Goal: Task Accomplishment & Management: Manage account settings

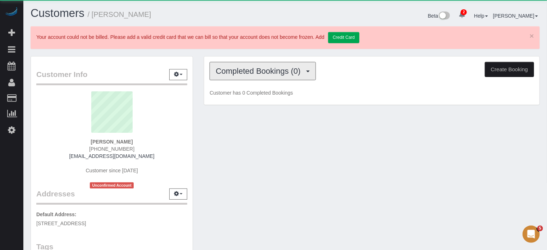
click at [253, 73] on span "Completed Bookings (0)" at bounding box center [260, 70] width 88 height 9
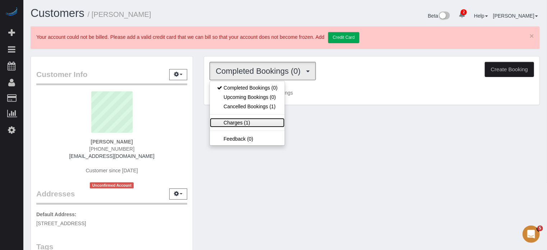
click at [247, 120] on link "Charges (1)" at bounding box center [247, 122] width 75 height 9
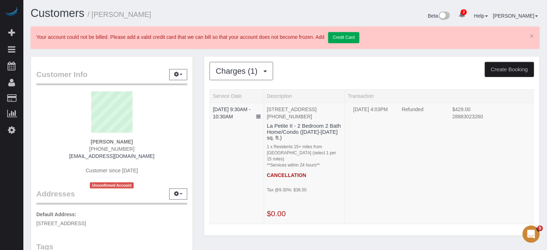
click at [203, 152] on div "Charges (1) Completed Bookings (0) Upcoming Bookings (0) Cancelled Bookings (1)…" at bounding box center [371, 149] width 347 height 187
drag, startPoint x: 538, startPoint y: 156, endPoint x: 465, endPoint y: 139, distance: 75.8
click at [538, 156] on div "Charges (1) Completed Bookings (0) Upcoming Bookings (0) Cancelled Bookings (1)…" at bounding box center [371, 145] width 335 height 179
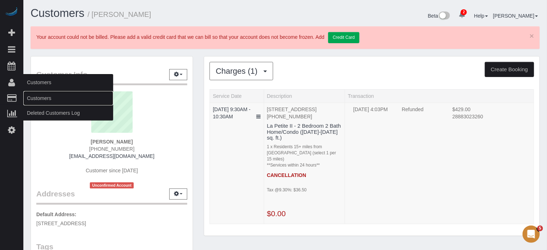
click at [37, 99] on link "Customers" at bounding box center [68, 98] width 90 height 14
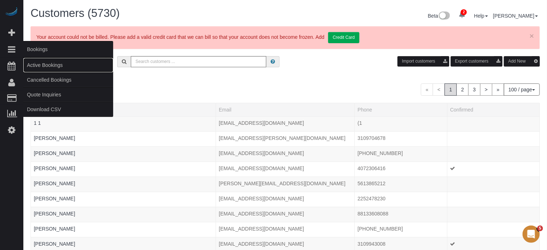
click at [33, 64] on link "Active Bookings" at bounding box center [68, 65] width 90 height 14
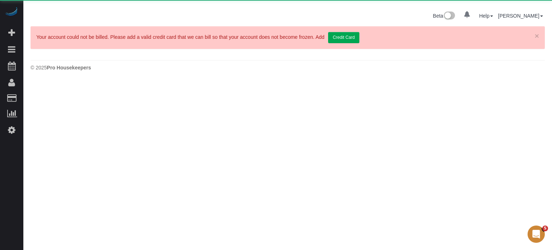
select select "*********"
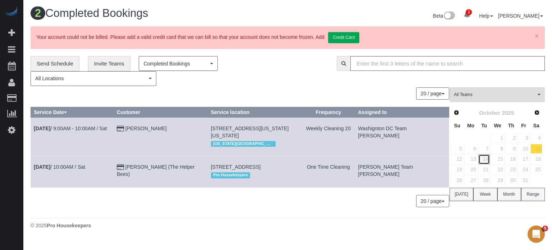
click at [486, 157] on link "14" at bounding box center [484, 159] width 12 height 10
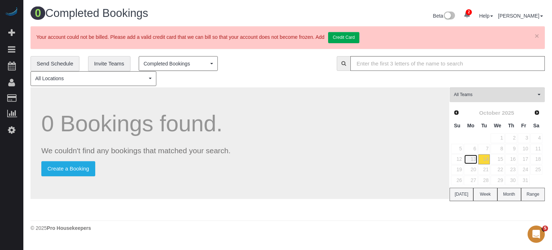
click at [473, 159] on link "13" at bounding box center [470, 159] width 13 height 10
click at [486, 158] on link "14" at bounding box center [484, 159] width 12 height 10
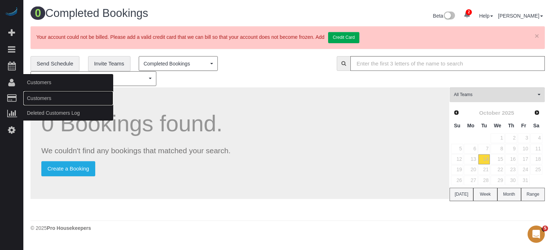
click at [42, 100] on link "Customers" at bounding box center [68, 98] width 90 height 14
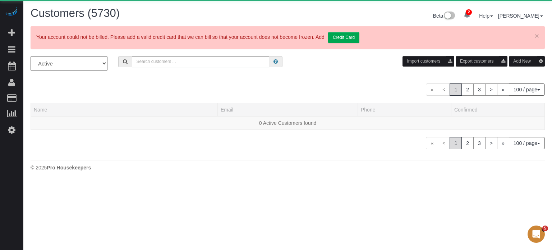
click at [158, 65] on input "text" at bounding box center [200, 61] width 137 height 11
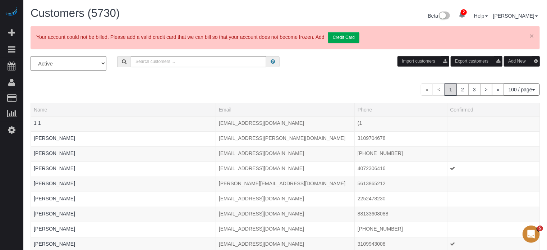
paste input "[EMAIL_ADDRESS][DOMAIN_NAME]"
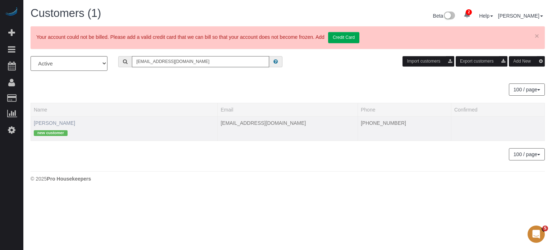
type input "[EMAIL_ADDRESS][DOMAIN_NAME]"
click at [47, 124] on link "[PERSON_NAME]" at bounding box center [54, 123] width 41 height 6
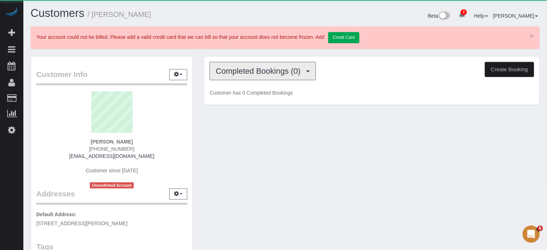
click at [235, 73] on span "Completed Bookings (0)" at bounding box center [260, 70] width 88 height 9
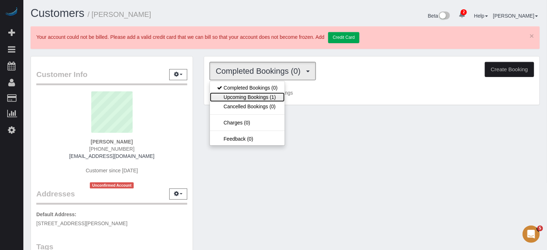
click at [251, 99] on link "Upcoming Bookings (1)" at bounding box center [247, 96] width 75 height 9
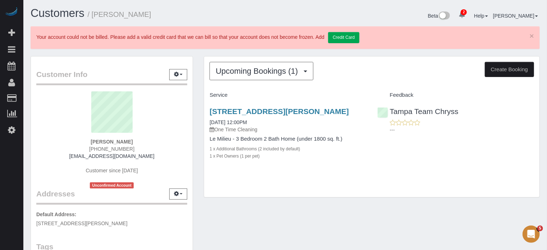
click at [201, 121] on div "Upcoming Bookings (1) Completed Bookings (0) Upcoming Bookings (1) Cancelled Bo…" at bounding box center [371, 130] width 347 height 149
click at [518, 114] on div "Tampa Team Chryss ---" at bounding box center [455, 118] width 167 height 35
click at [506, 149] on div "[STREET_ADDRESS][PERSON_NAME] [DATE] 12:00PM One Time Cleaning Le Milieu - 3 Be…" at bounding box center [371, 137] width 335 height 73
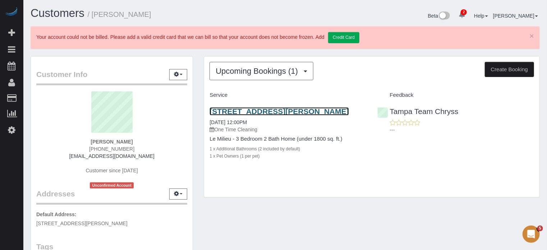
click at [252, 112] on link "[STREET_ADDRESS][PERSON_NAME]" at bounding box center [279, 111] width 139 height 8
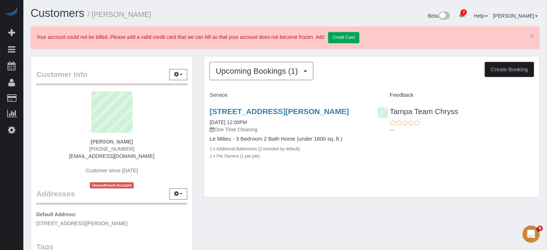
click at [201, 112] on div "Upcoming Bookings (1) Completed Bookings (0) Upcoming Bookings (1) Cancelled Bo…" at bounding box center [371, 130] width 347 height 149
click at [201, 119] on div "Upcoming Bookings (1) Completed Bookings (0) Upcoming Bookings (1) Cancelled Bo…" at bounding box center [371, 130] width 347 height 149
click at [529, 189] on div "Upcoming Bookings (1) Completed Bookings (0) Upcoming Bookings (1) Cancelled Bo…" at bounding box center [371, 126] width 335 height 141
click at [202, 125] on div "Upcoming Bookings (1) Completed Bookings (0) Upcoming Bookings (1) Cancelled Bo…" at bounding box center [371, 130] width 347 height 149
click at [198, 122] on div "Upcoming Bookings (1) Completed Bookings (0) Upcoming Bookings (1) Cancelled Bo…" at bounding box center [371, 130] width 347 height 149
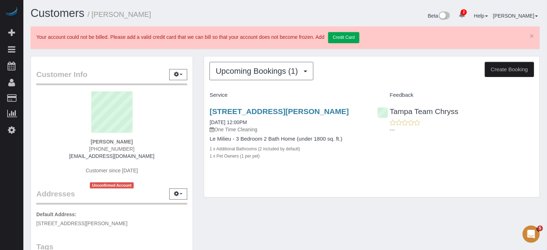
drag, startPoint x: 205, startPoint y: 109, endPoint x: 358, endPoint y: 120, distance: 153.2
click at [358, 120] on div "[STREET_ADDRESS][PERSON_NAME] [DATE] 12:00PM One Time Cleaning Le Milieu - 3 Be…" at bounding box center [287, 137] width 167 height 73
click at [202, 124] on div "Upcoming Bookings (1) Completed Bookings (0) Upcoming Bookings (1) Cancelled Bo…" at bounding box center [371, 130] width 347 height 149
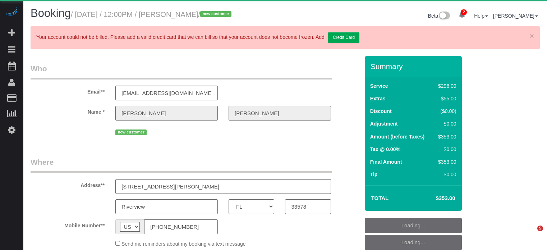
select select "FL"
select select "object:884"
select select "5"
select select "number:9"
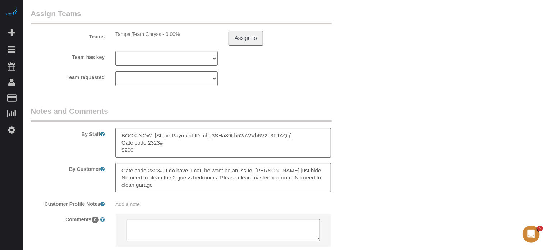
scroll to position [1290, 0]
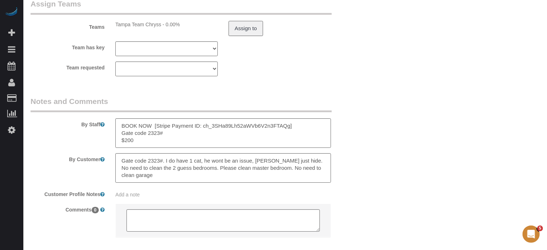
drag, startPoint x: 548, startPoint y: 31, endPoint x: 9, endPoint y: 0, distance: 539.7
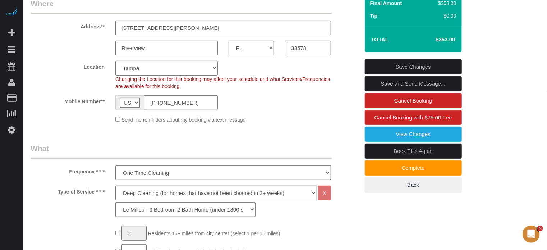
scroll to position [104, 0]
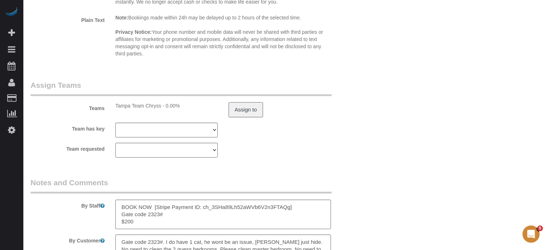
scroll to position [1222, 0]
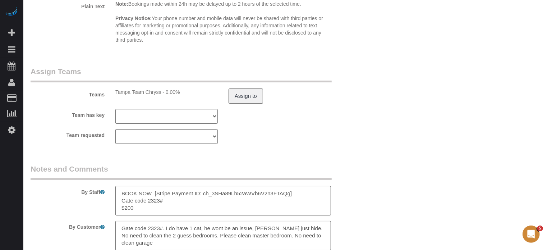
drag, startPoint x: 167, startPoint y: 203, endPoint x: 112, endPoint y: 205, distance: 54.7
click at [112, 205] on div at bounding box center [223, 200] width 226 height 29
